Goal: Task Accomplishment & Management: Complete application form

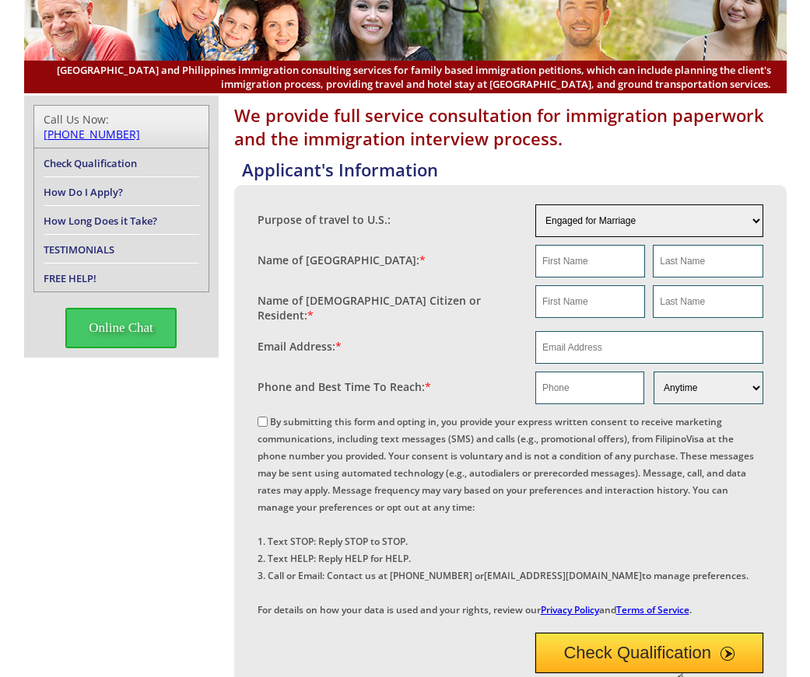
click at [583, 218] on select "Engaged for Marriage Already Married to [DEMOGRAPHIC_DATA] Citizen / Resident F…" at bounding box center [649, 221] width 228 height 33
select select "other"
click at [535, 205] on select "Engaged for Marriage Already Married to [DEMOGRAPHIC_DATA] Citizen / Resident F…" at bounding box center [649, 221] width 228 height 33
click at [548, 272] on input "text" at bounding box center [590, 261] width 110 height 33
type input "j"
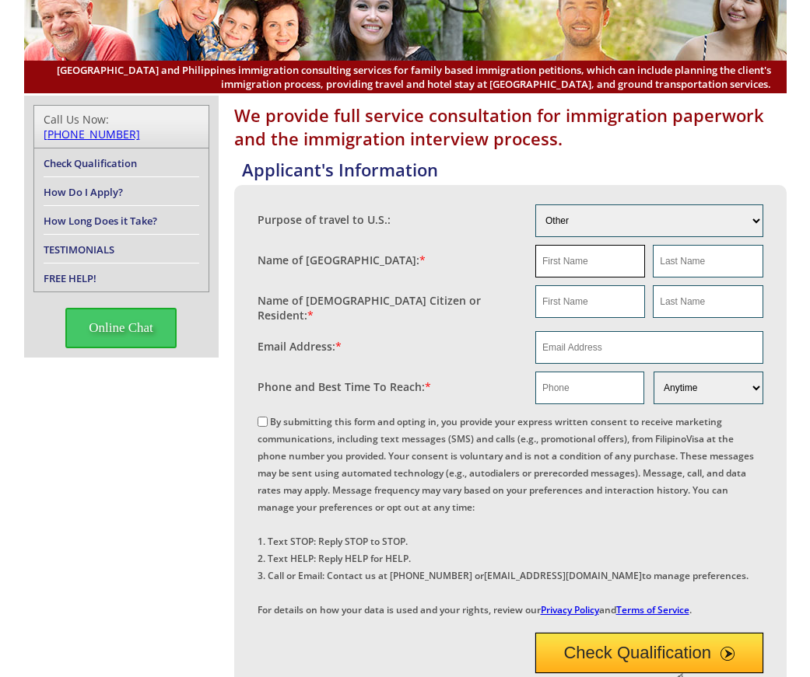
type input "h"
type input "Jhon"
click at [572, 310] on input "text" at bounding box center [590, 301] width 110 height 33
type input "[PERSON_NAME]"
click at [679, 267] on input "text" at bounding box center [708, 261] width 110 height 33
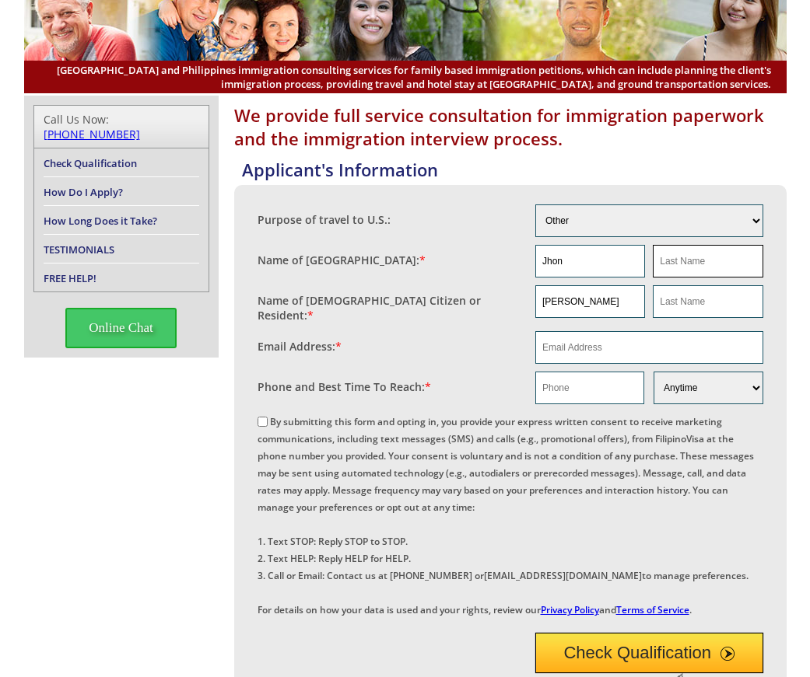
type input "na"
click at [701, 308] on input "text" at bounding box center [708, 301] width 110 height 33
type input "na"
click at [619, 356] on input "email" at bounding box center [649, 347] width 228 height 33
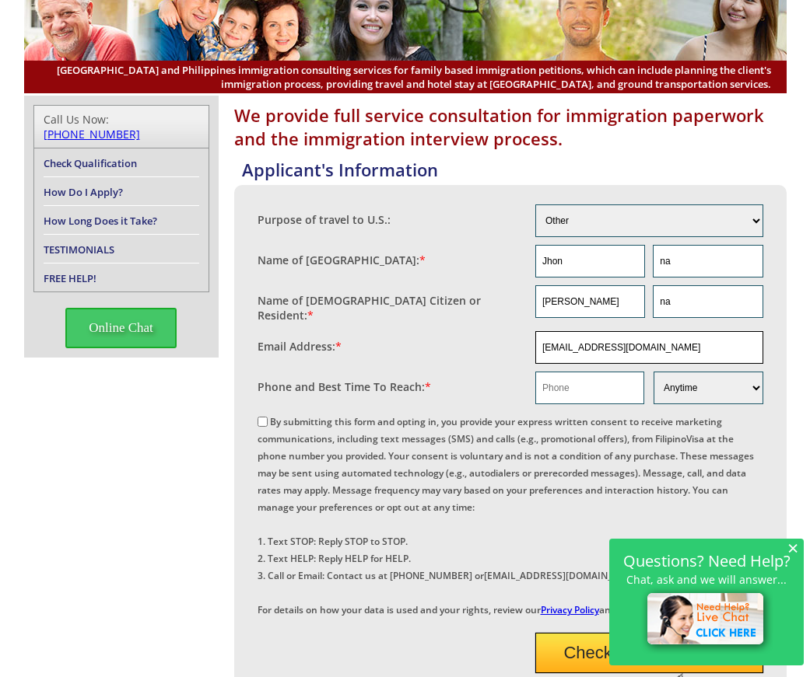
click at [635, 343] on input "[EMAIL_ADDRESS][DOMAIN_NAME]" at bounding box center [649, 347] width 228 height 33
click at [638, 343] on input "[EMAIL_ADDRESS][DOMAIN_NAME]" at bounding box center [649, 347] width 228 height 33
click at [632, 343] on input "[EMAIL_ADDRESS][DOMAIN_NAME]" at bounding box center [649, 347] width 228 height 33
click at [635, 341] on input "[EMAIL_ADDRESS][DOMAIN_NAME]" at bounding box center [649, 347] width 228 height 33
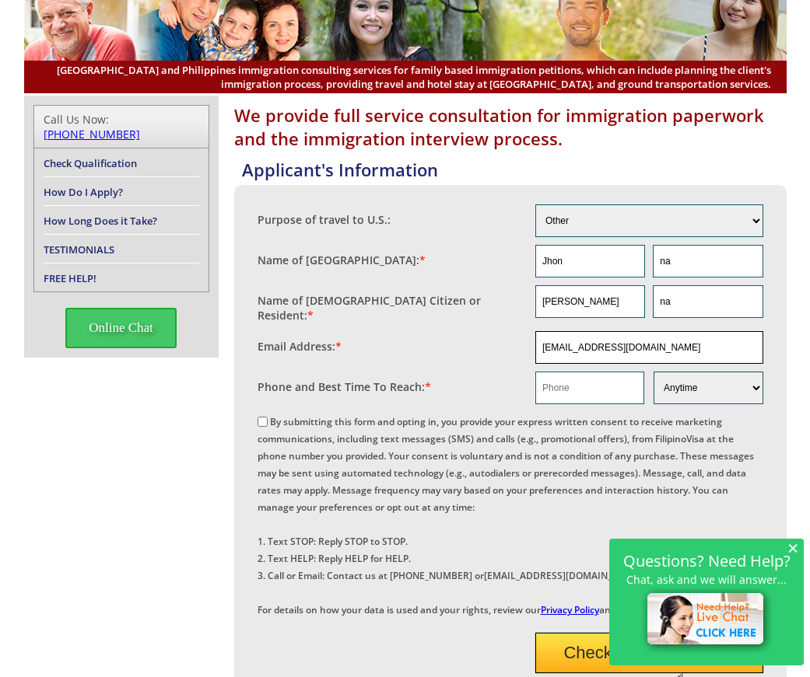
click at [632, 343] on input "[EMAIL_ADDRESS][DOMAIN_NAME]" at bounding box center [649, 347] width 228 height 33
click at [635, 341] on input "[EMAIL_ADDRESS][DOMAIN_NAME]" at bounding box center [649, 347] width 228 height 33
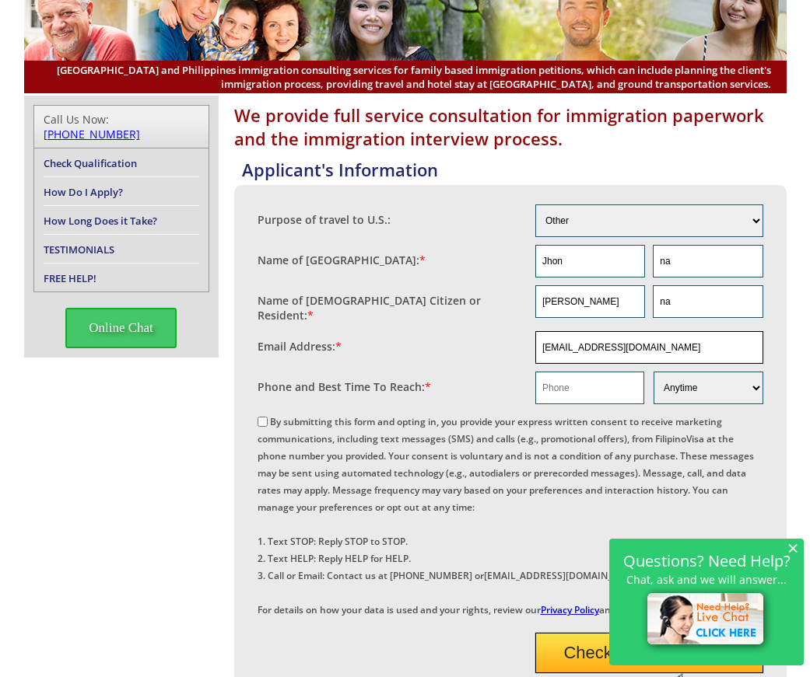
click at [635, 341] on input "[EMAIL_ADDRESS][DOMAIN_NAME]" at bounding box center [649, 347] width 228 height 33
type input "[EMAIL_ADDRESS][DOMAIN_NAME]"
click at [647, 236] on select "Engaged for Marriage Already Married to [DEMOGRAPHIC_DATA] Citizen / Resident F…" at bounding box center [649, 221] width 228 height 33
select select "6"
click at [535, 205] on select "Engaged for Marriage Already Married to [DEMOGRAPHIC_DATA] Citizen / Resident F…" at bounding box center [649, 221] width 228 height 33
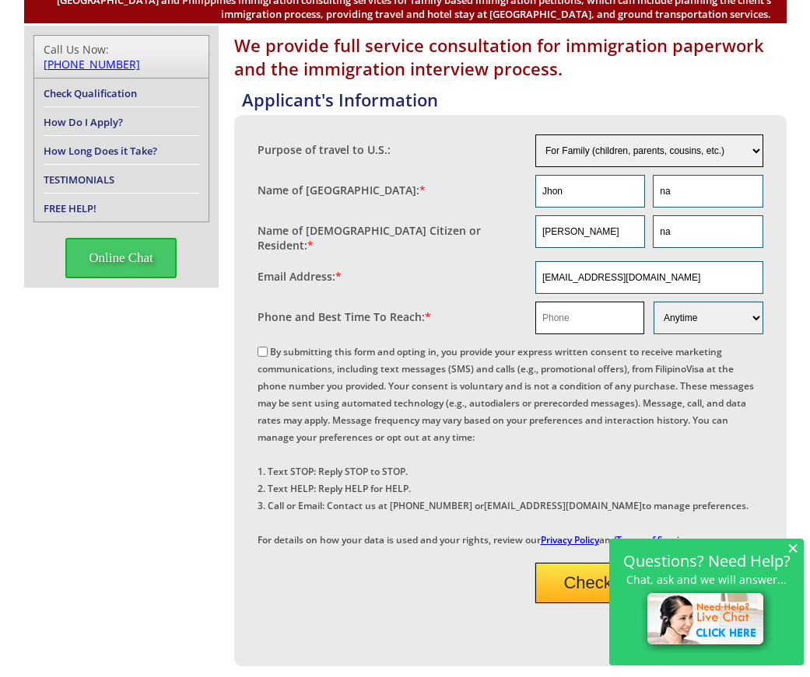
scroll to position [181, 0]
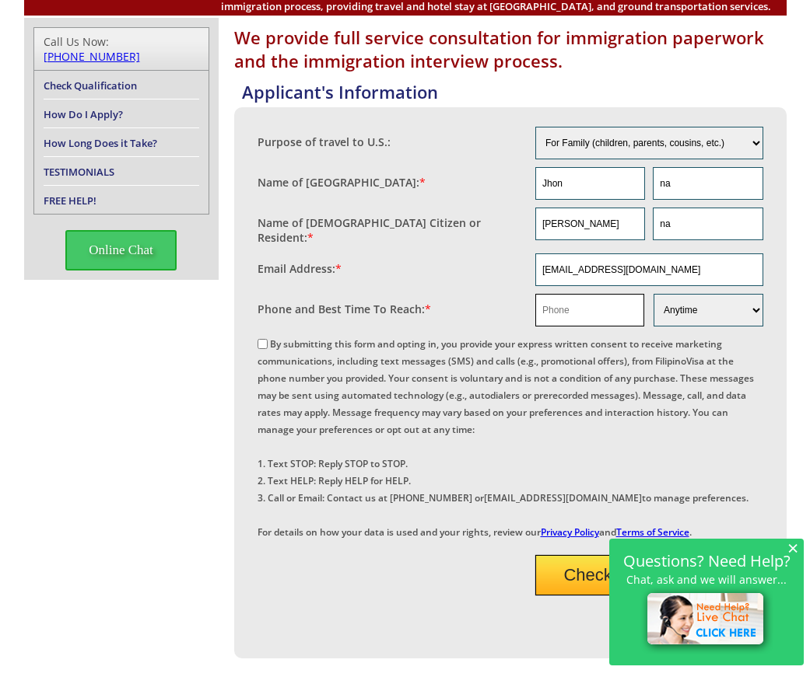
drag, startPoint x: 598, startPoint y: 316, endPoint x: 617, endPoint y: 316, distance: 18.7
click at [598, 316] on input "text" at bounding box center [589, 310] width 109 height 33
click at [590, 308] on input "text" at bounding box center [589, 310] width 109 height 33
paste input "5619050157"
type input "5619050157"
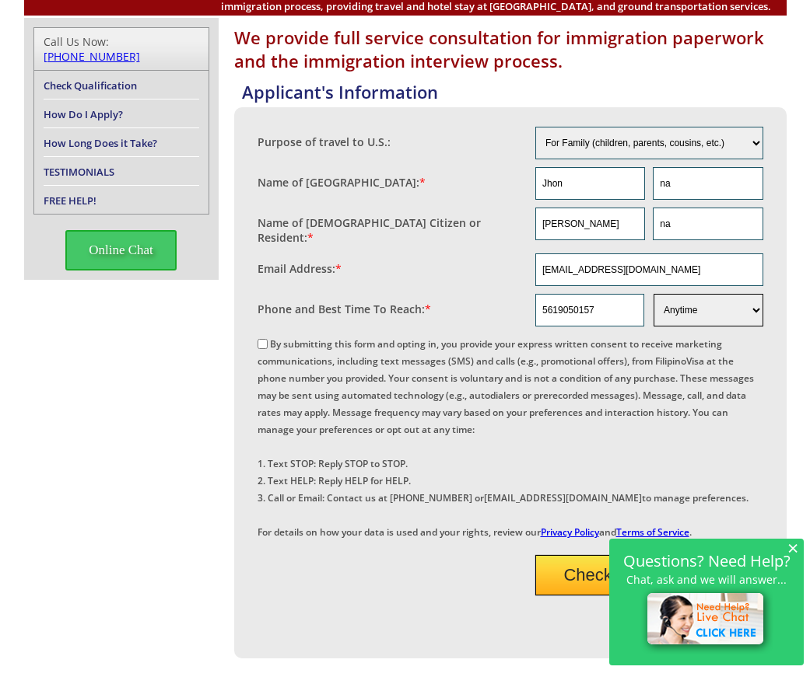
click at [704, 303] on select "Morning Afternoon Evening Weekend Anytime" at bounding box center [707, 310] width 109 height 33
click at [653, 294] on select "Morning Afternoon Evening Weekend Anytime" at bounding box center [707, 310] width 109 height 33
click at [261, 339] on input "By submitting this form and opting in, you provide your express written consent…" at bounding box center [262, 344] width 10 height 10
checkbox input "true"
click at [788, 544] on span "×" at bounding box center [792, 547] width 11 height 13
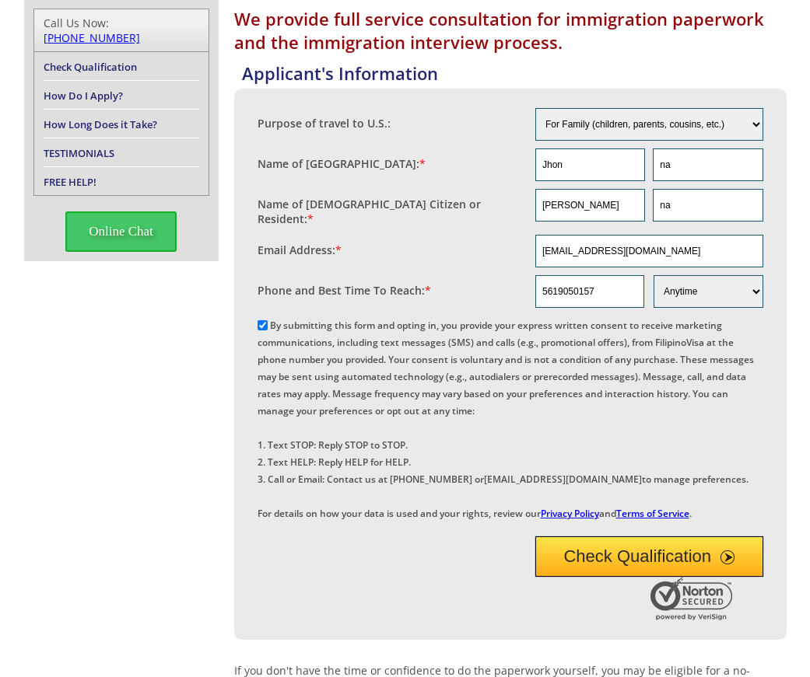
scroll to position [285, 0]
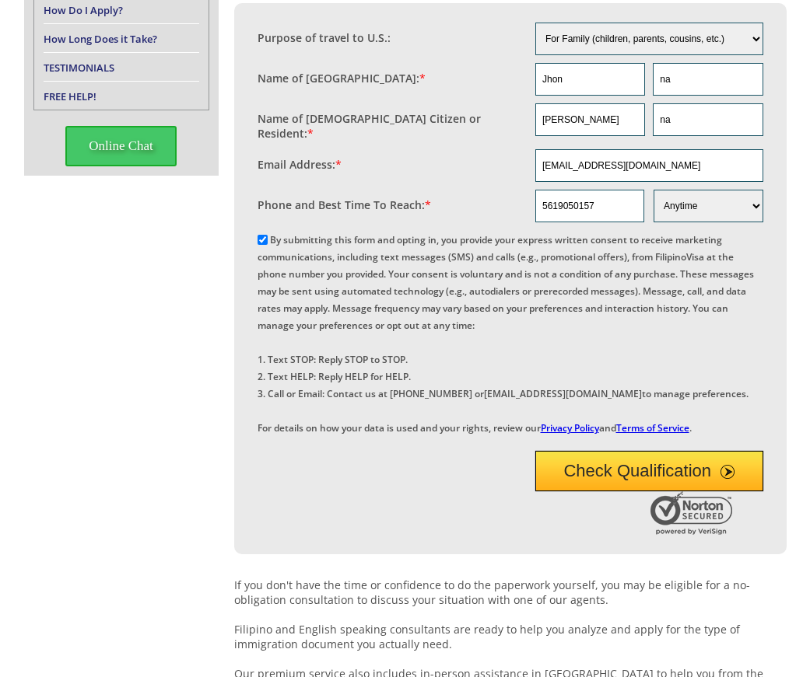
drag, startPoint x: 663, startPoint y: 514, endPoint x: 671, endPoint y: 504, distance: 13.2
click at [663, 492] on button "Check Qualification" at bounding box center [649, 471] width 228 height 40
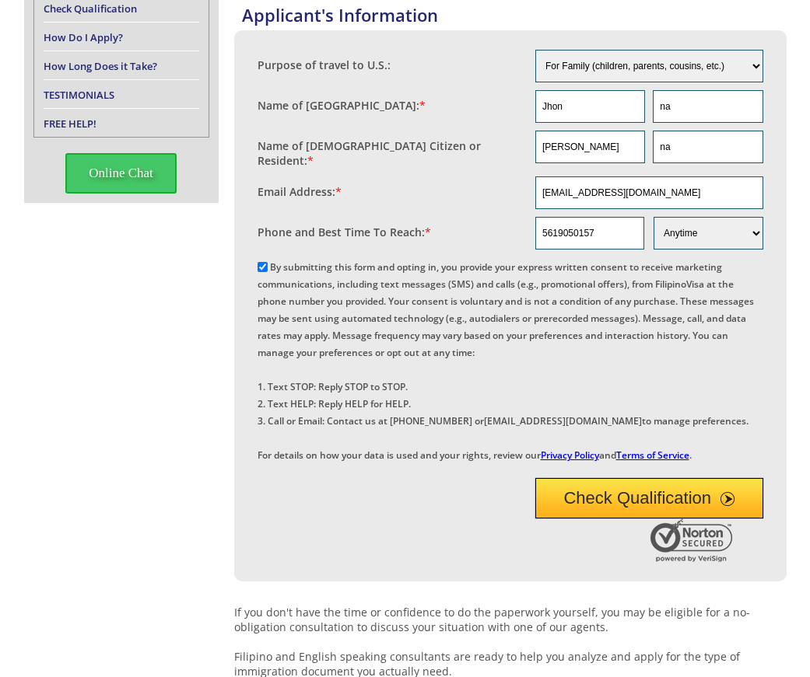
scroll to position [195, 0]
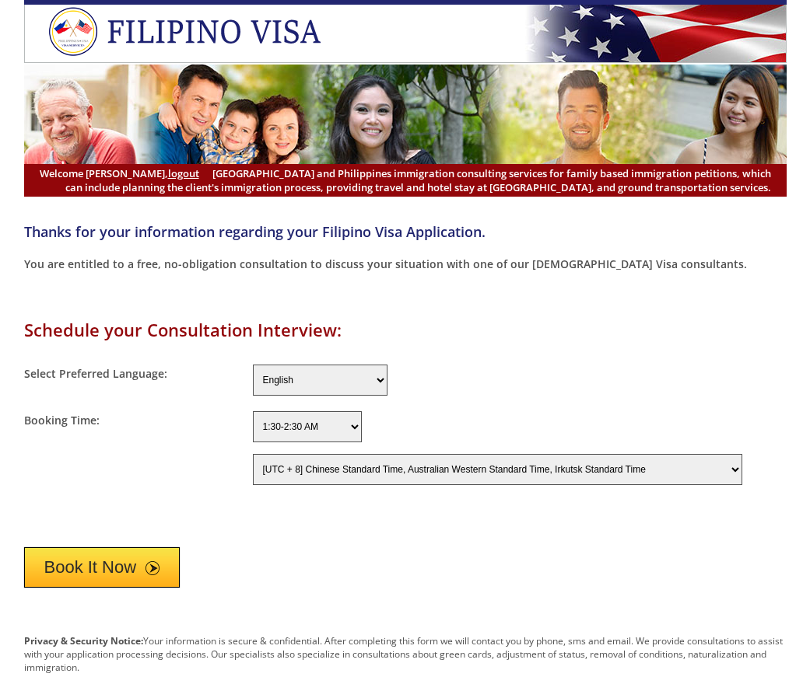
click at [334, 468] on select "[UTC - 12] Baker Island Time [UTC - 11] Niue Time, Samoa Standard Time [UTC - 1…" at bounding box center [497, 469] width 489 height 31
select select "300"
click at [253, 454] on select "[UTC - 12] Baker Island Time [UTC - 11] Niue Time, Samoa Standard Time [UTC - 1…" at bounding box center [497, 469] width 489 height 31
click at [121, 566] on button "Book It Now" at bounding box center [102, 568] width 156 height 40
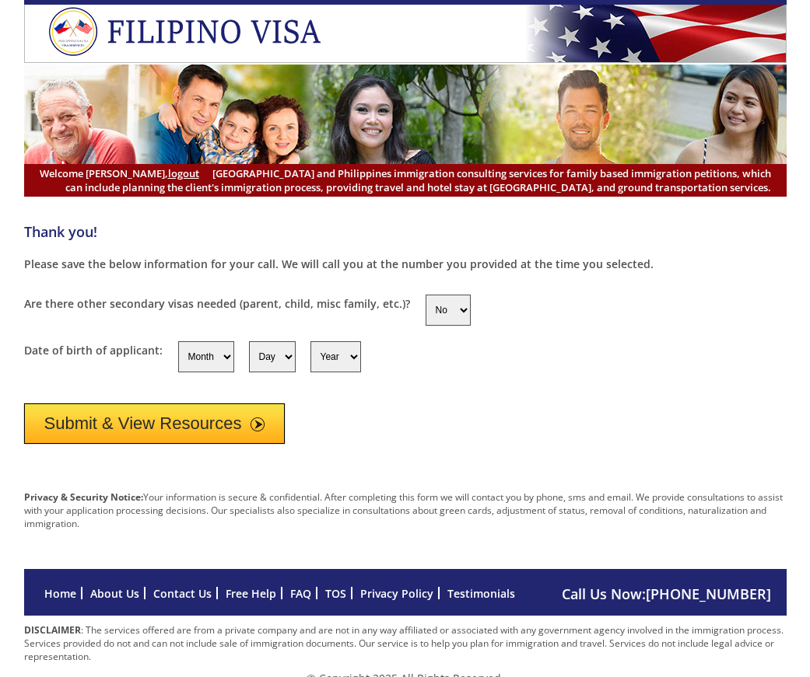
click at [162, 433] on button "Submit & View Resources" at bounding box center [154, 424] width 261 height 40
